Goal: Navigation & Orientation: Go to known website

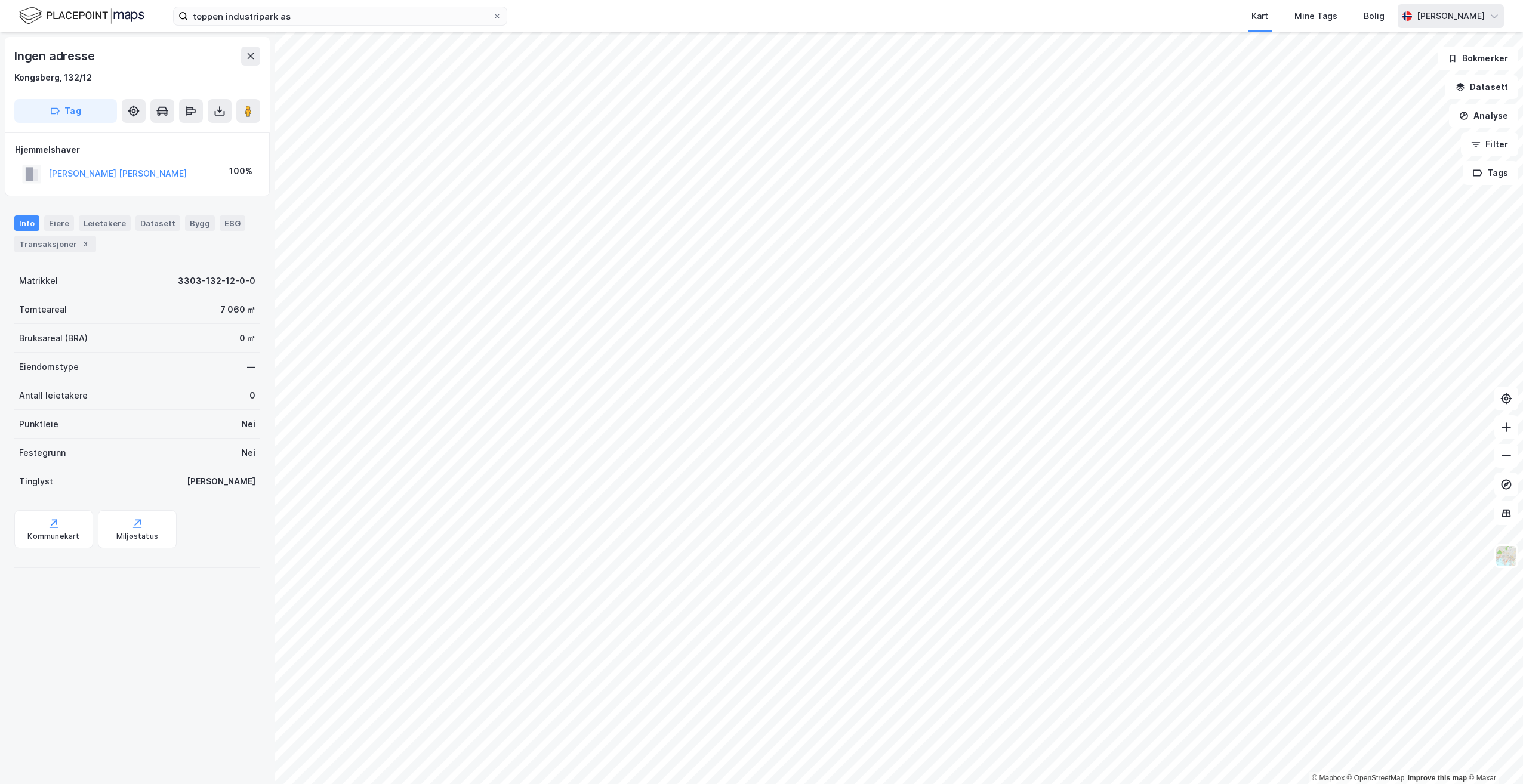
click at [1494, 12] on icon at bounding box center [1495, 16] width 10 height 10
click at [1407, 75] on div "Logg ut" at bounding box center [1426, 73] width 155 height 29
